Goal: Find contact information: Find contact information

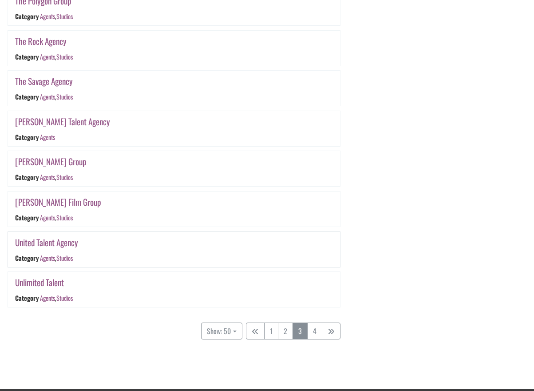
scroll to position [1904, 0]
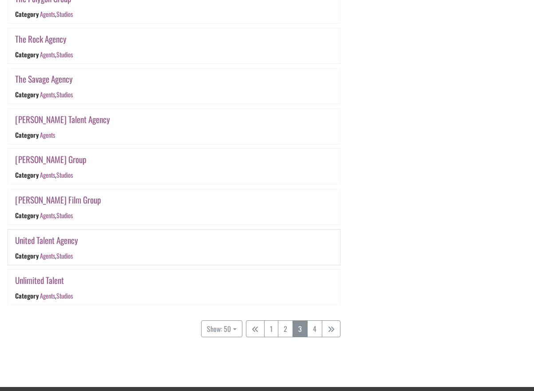
click at [70, 240] on link "United Talent Agency" at bounding box center [46, 240] width 63 height 13
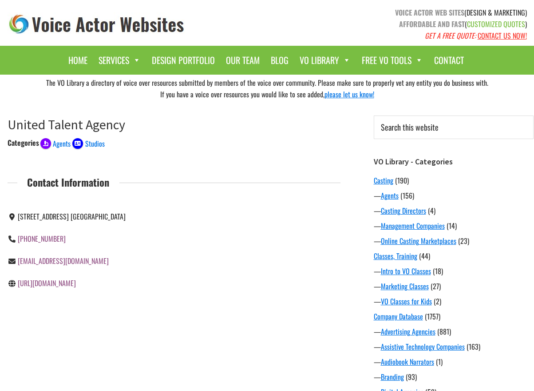
click at [76, 286] on link "http://www.unitedtalent.com/" at bounding box center [47, 283] width 58 height 11
click at [95, 260] on div "VOBooth@unitedtalent.com" at bounding box center [88, 261] width 160 height 12
drag, startPoint x: 91, startPoint y: 261, endPoint x: 18, endPoint y: 264, distance: 72.9
click at [18, 264] on div "VOBooth@unitedtalent.com" at bounding box center [88, 261] width 160 height 12
